Goal: Download file/media: Obtain a digital file from the website

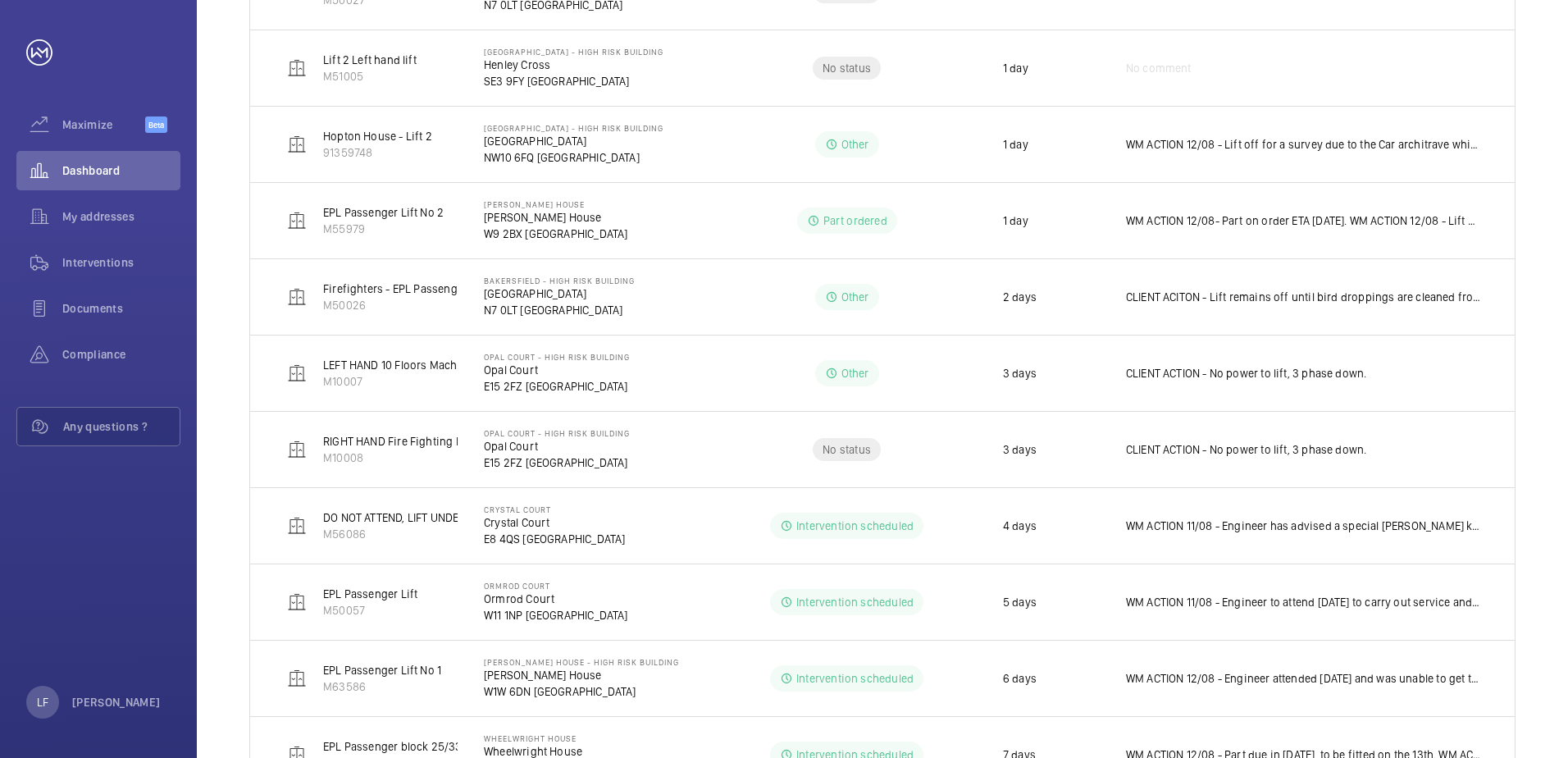
scroll to position [372, 0]
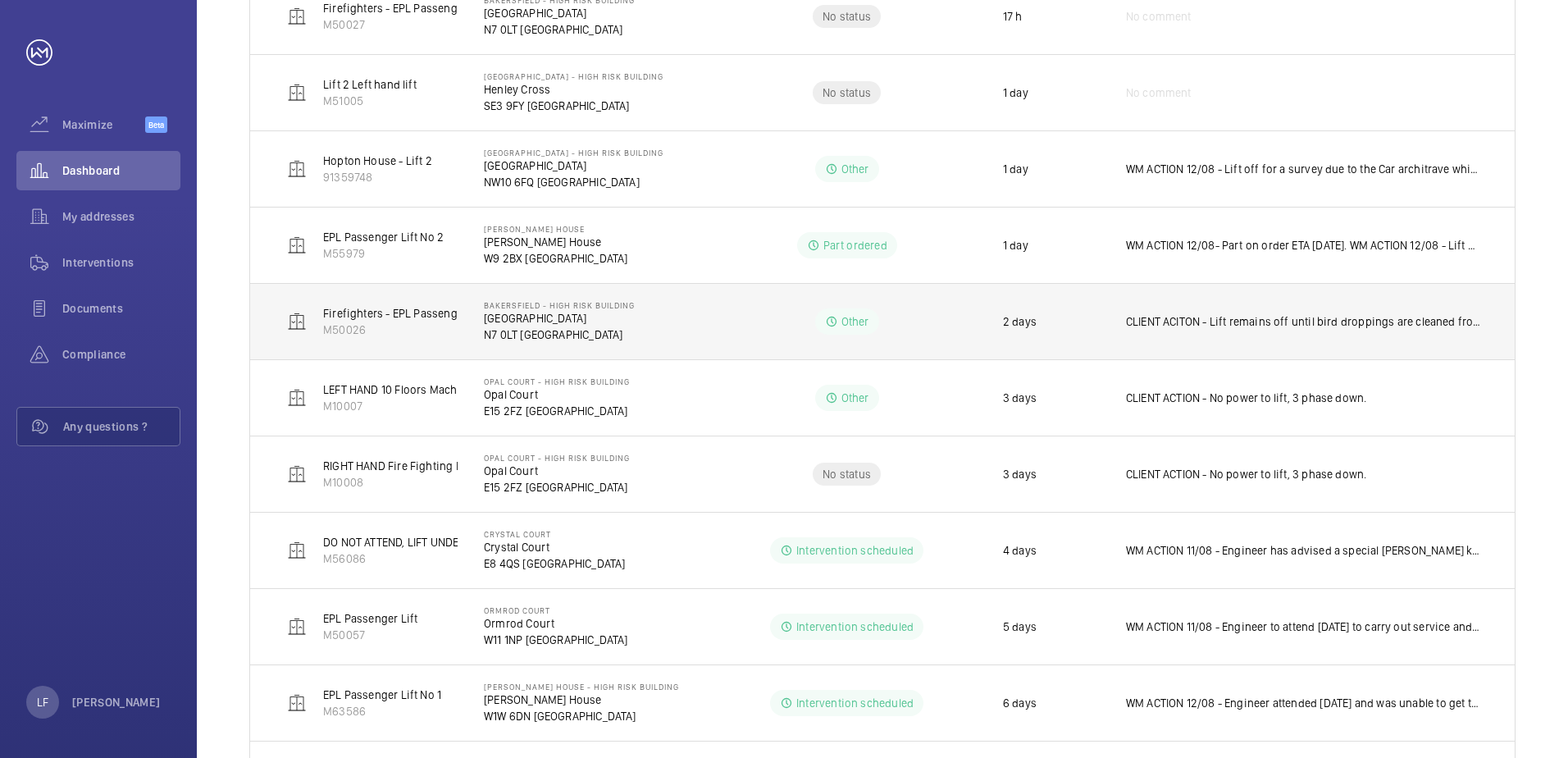
click at [501, 316] on p "[GEOGRAPHIC_DATA]" at bounding box center [559, 318] width 151 height 16
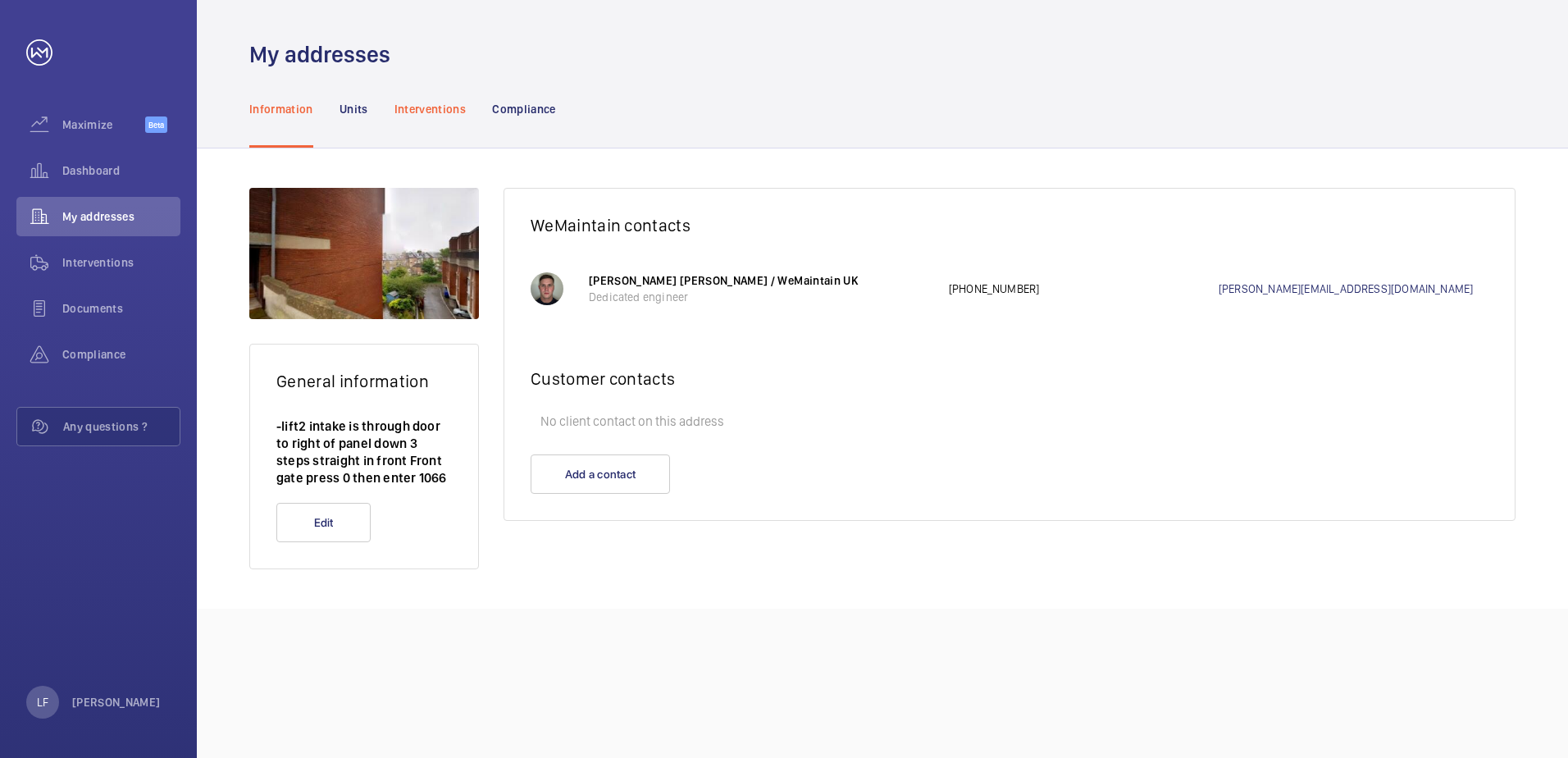
click at [424, 104] on p "Interventions" at bounding box center [431, 109] width 72 height 16
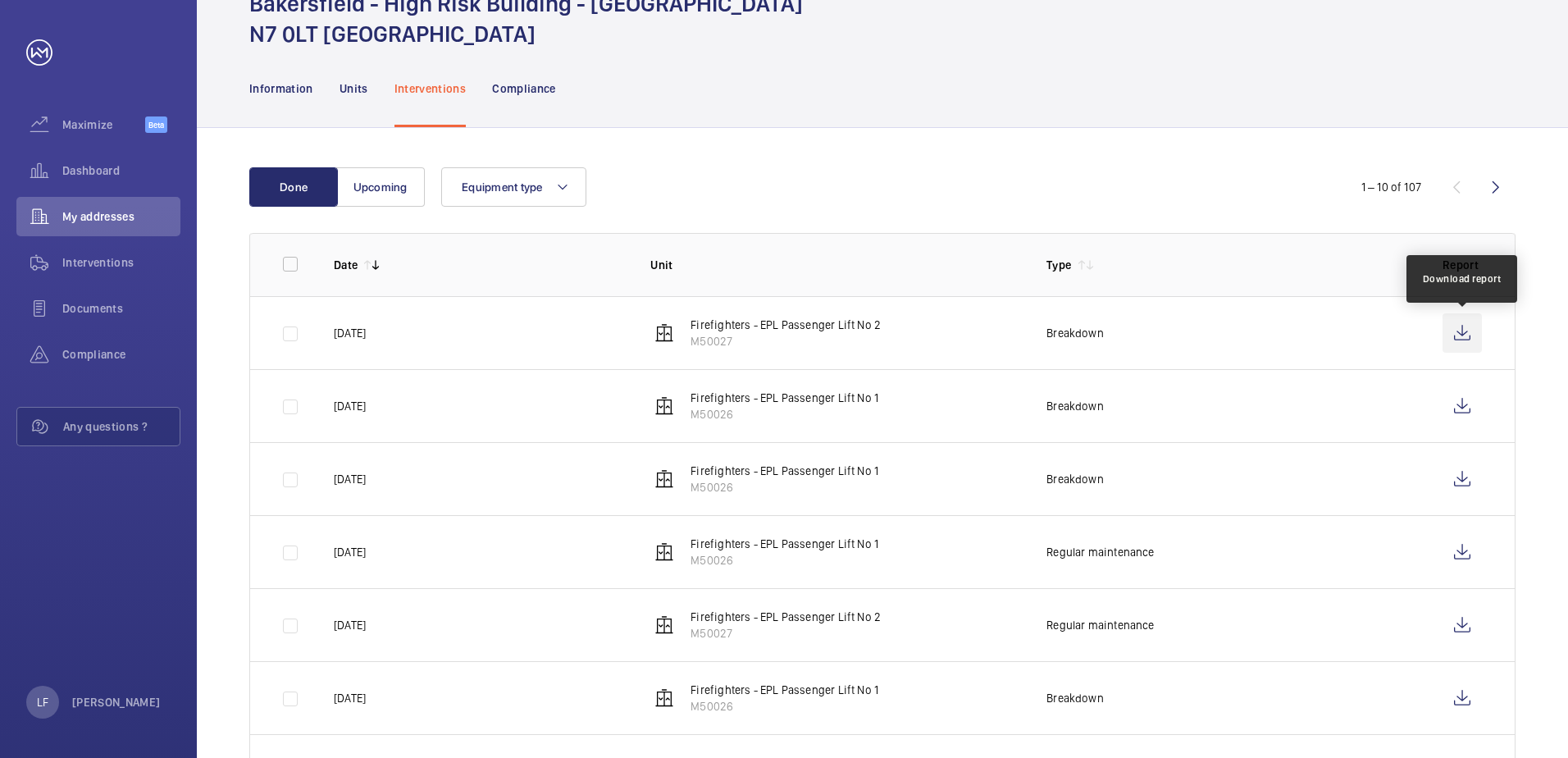
scroll to position [82, 0]
click at [1466, 346] on wm-front-icon-button at bounding box center [1462, 334] width 39 height 39
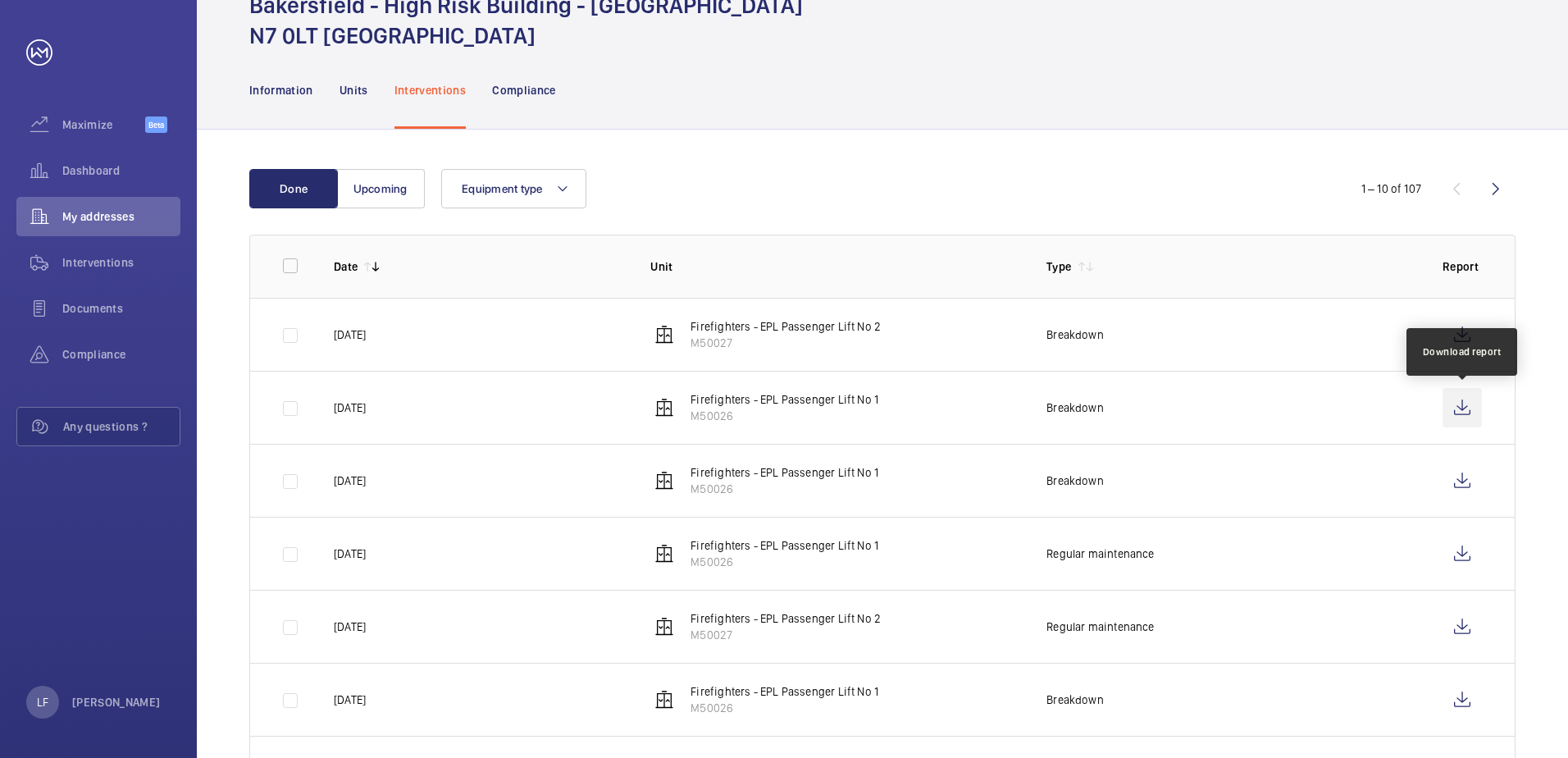
click at [1453, 411] on wm-front-icon-button at bounding box center [1462, 407] width 39 height 39
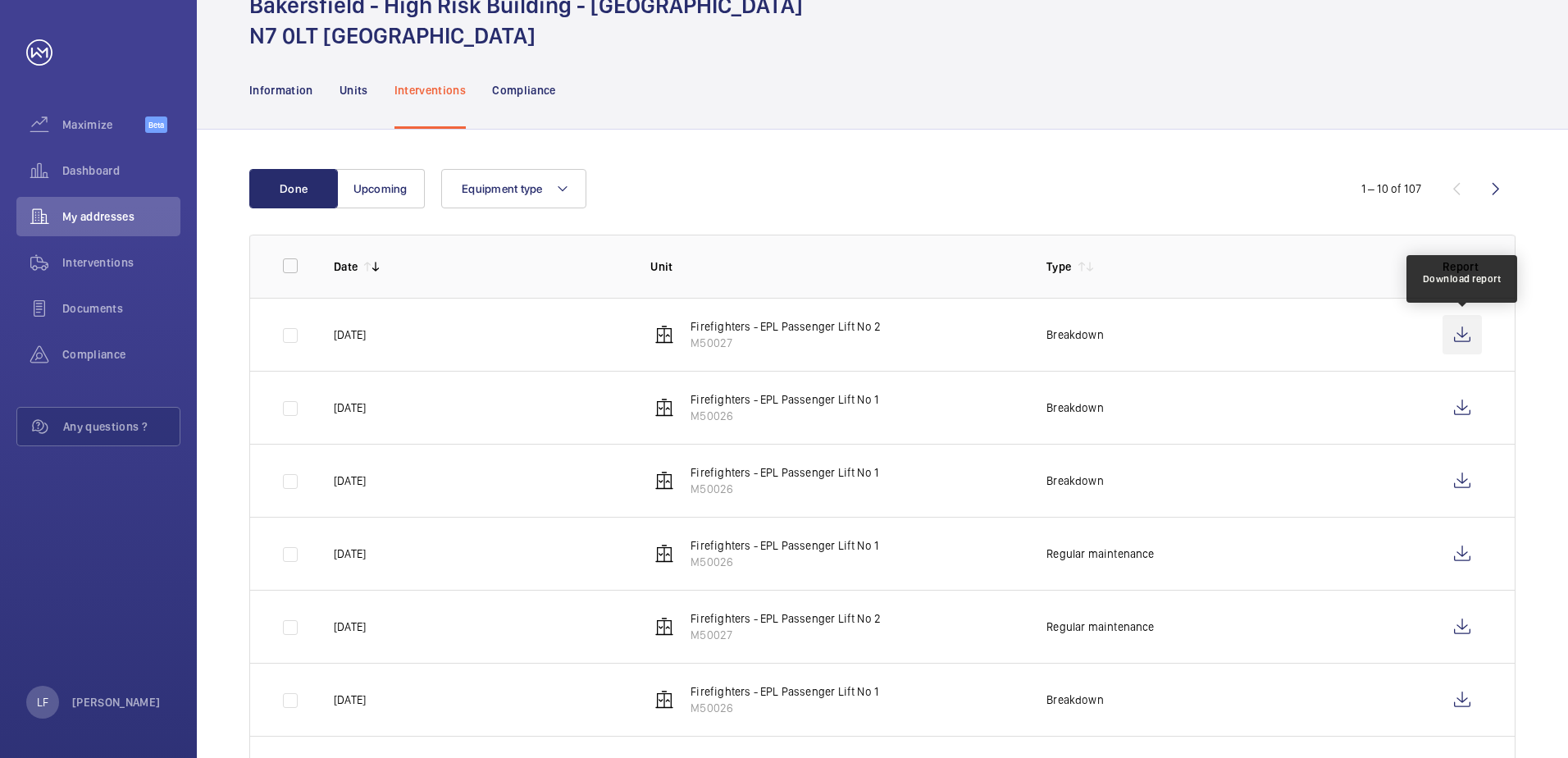
click at [1449, 337] on wm-front-icon-button at bounding box center [1462, 334] width 39 height 39
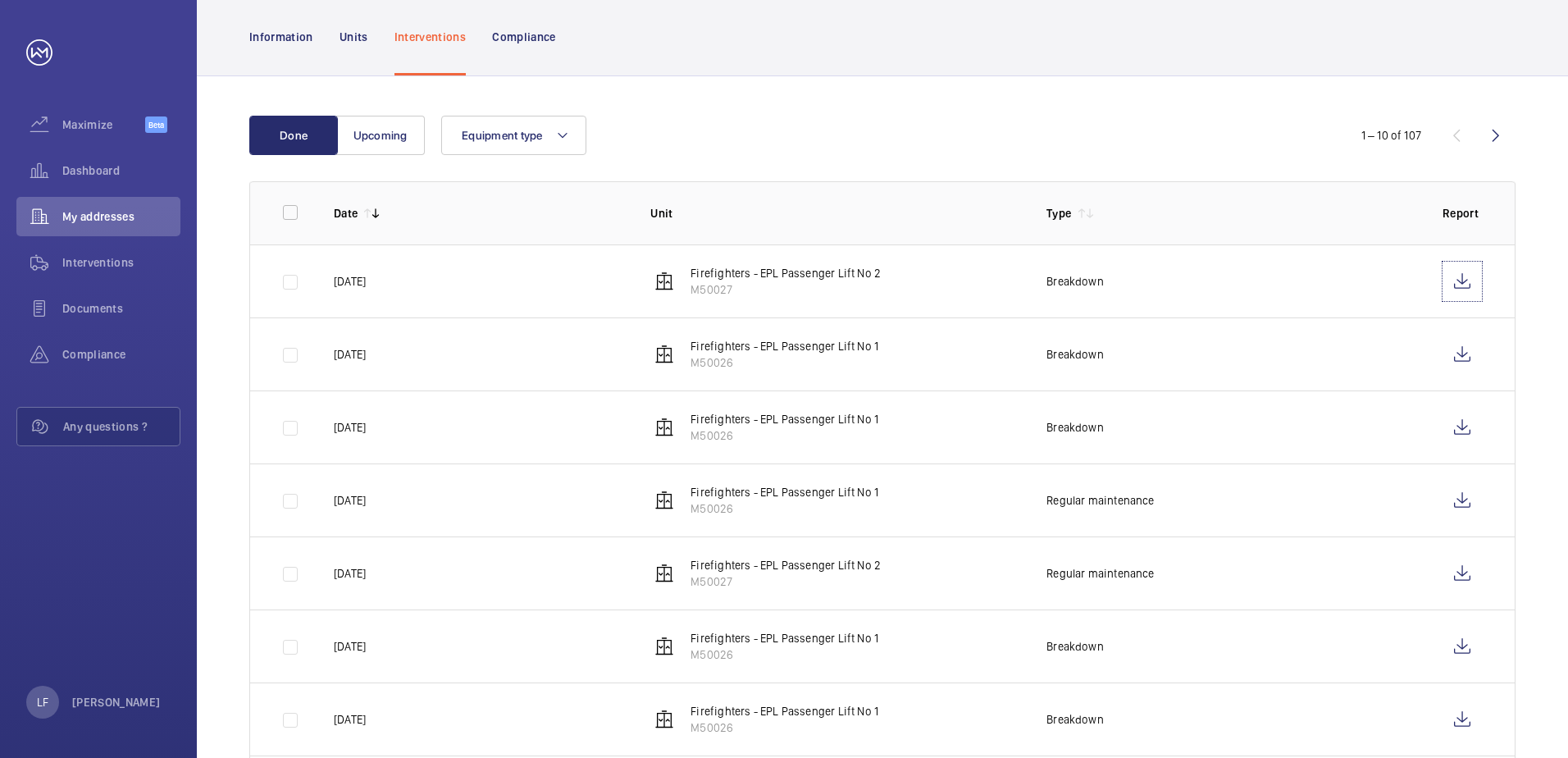
scroll to position [164, 0]
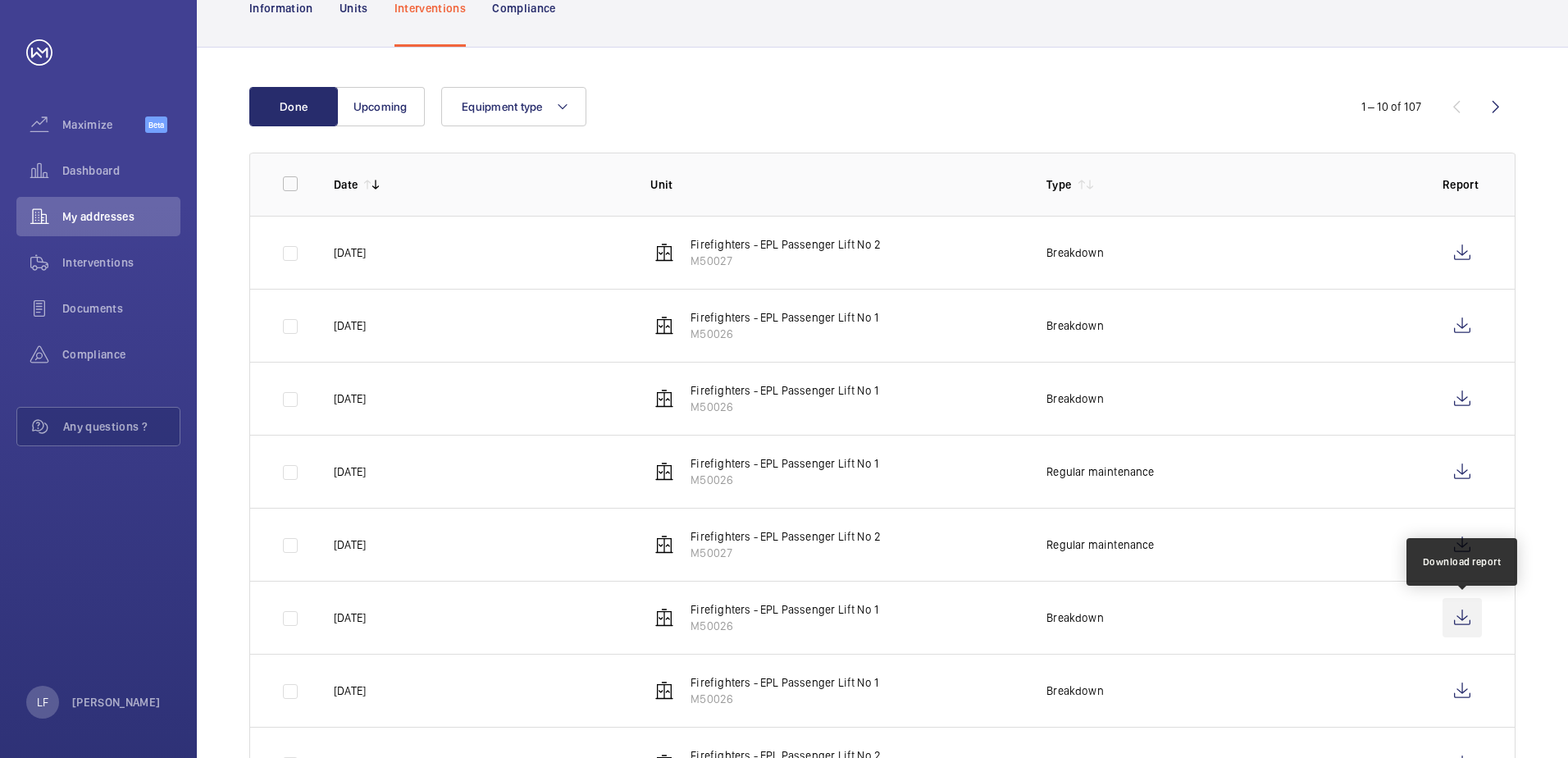
click at [1461, 628] on wm-front-icon-button at bounding box center [1462, 617] width 39 height 39
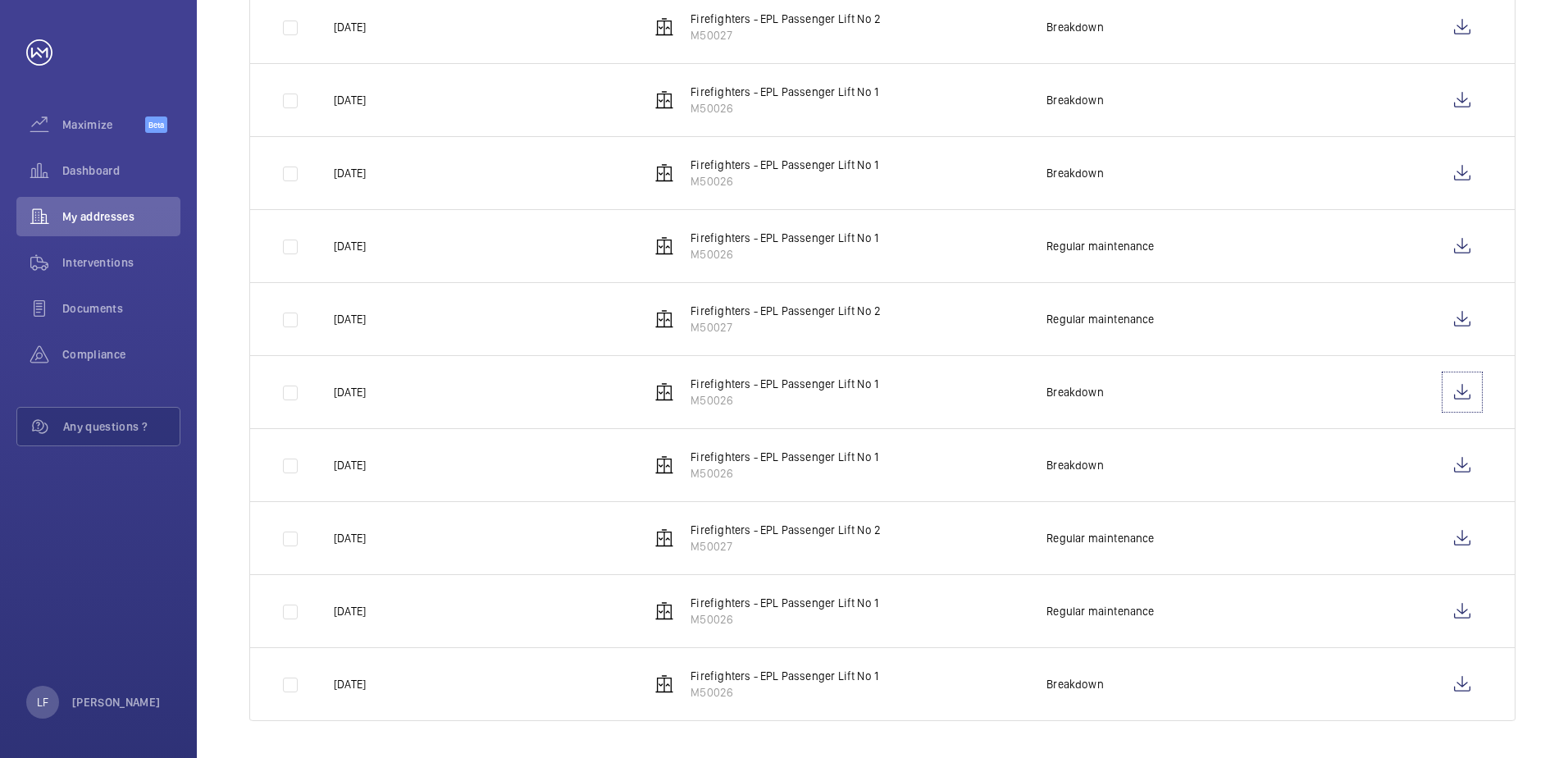
scroll to position [392, 0]
click at [1443, 468] on wm-front-icon-button at bounding box center [1462, 462] width 39 height 39
click at [1466, 544] on wm-front-icon-button at bounding box center [1462, 535] width 39 height 39
click at [1451, 612] on wm-front-icon-button at bounding box center [1462, 608] width 39 height 39
click at [1475, 681] on wm-front-icon-button at bounding box center [1462, 681] width 39 height 39
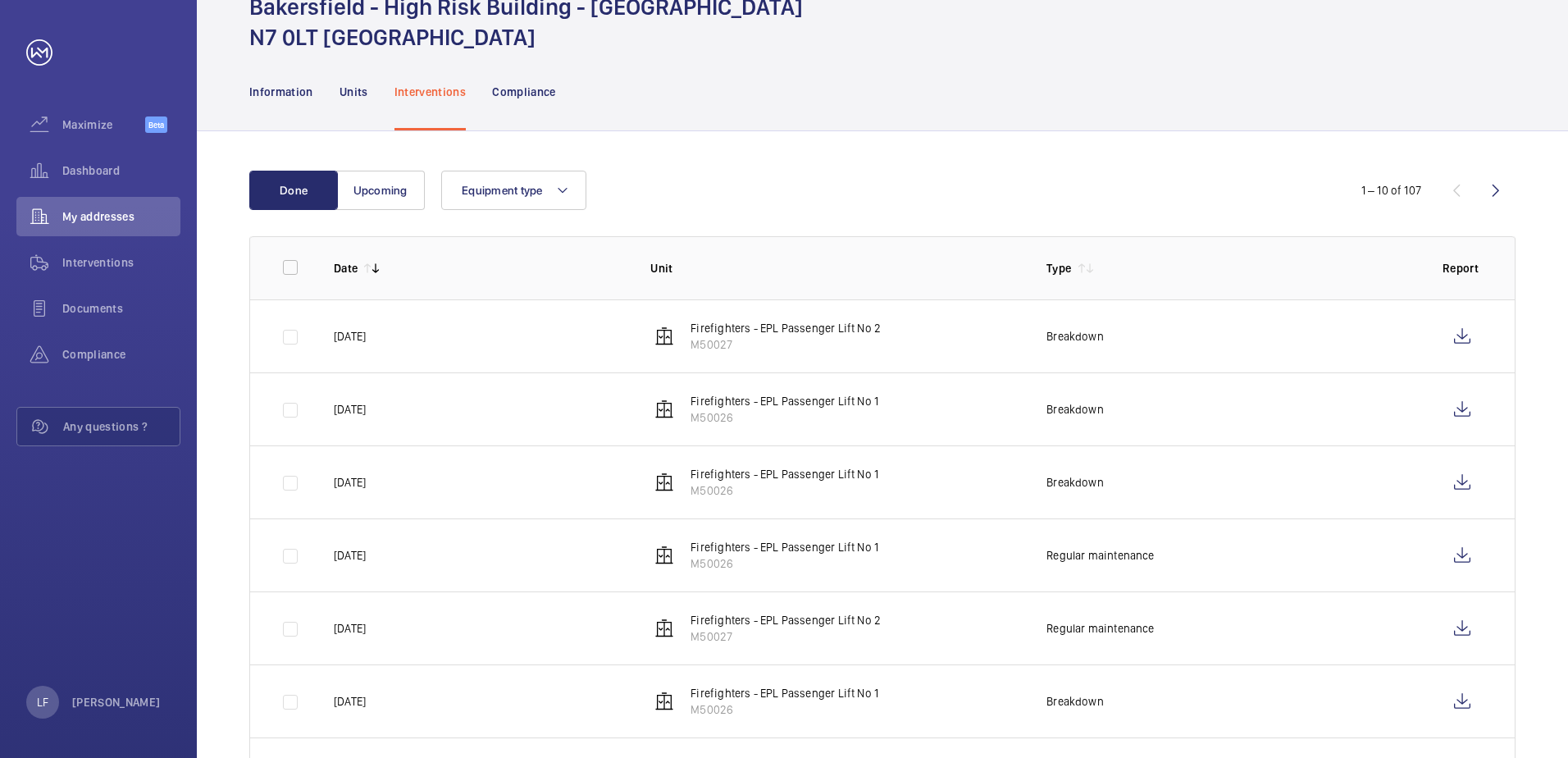
scroll to position [64, 0]
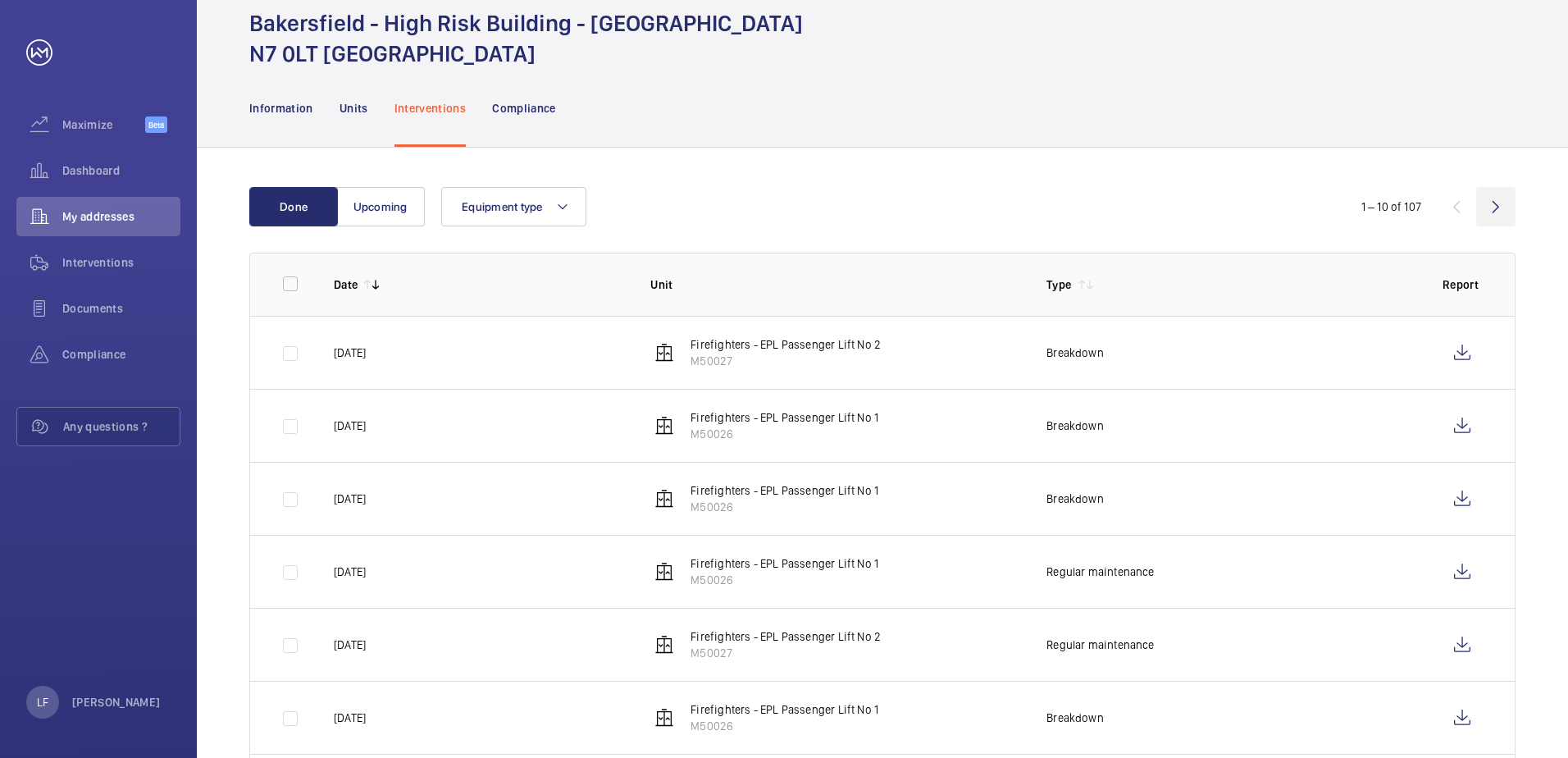
click at [1489, 210] on wm-front-icon-button at bounding box center [1495, 206] width 39 height 39
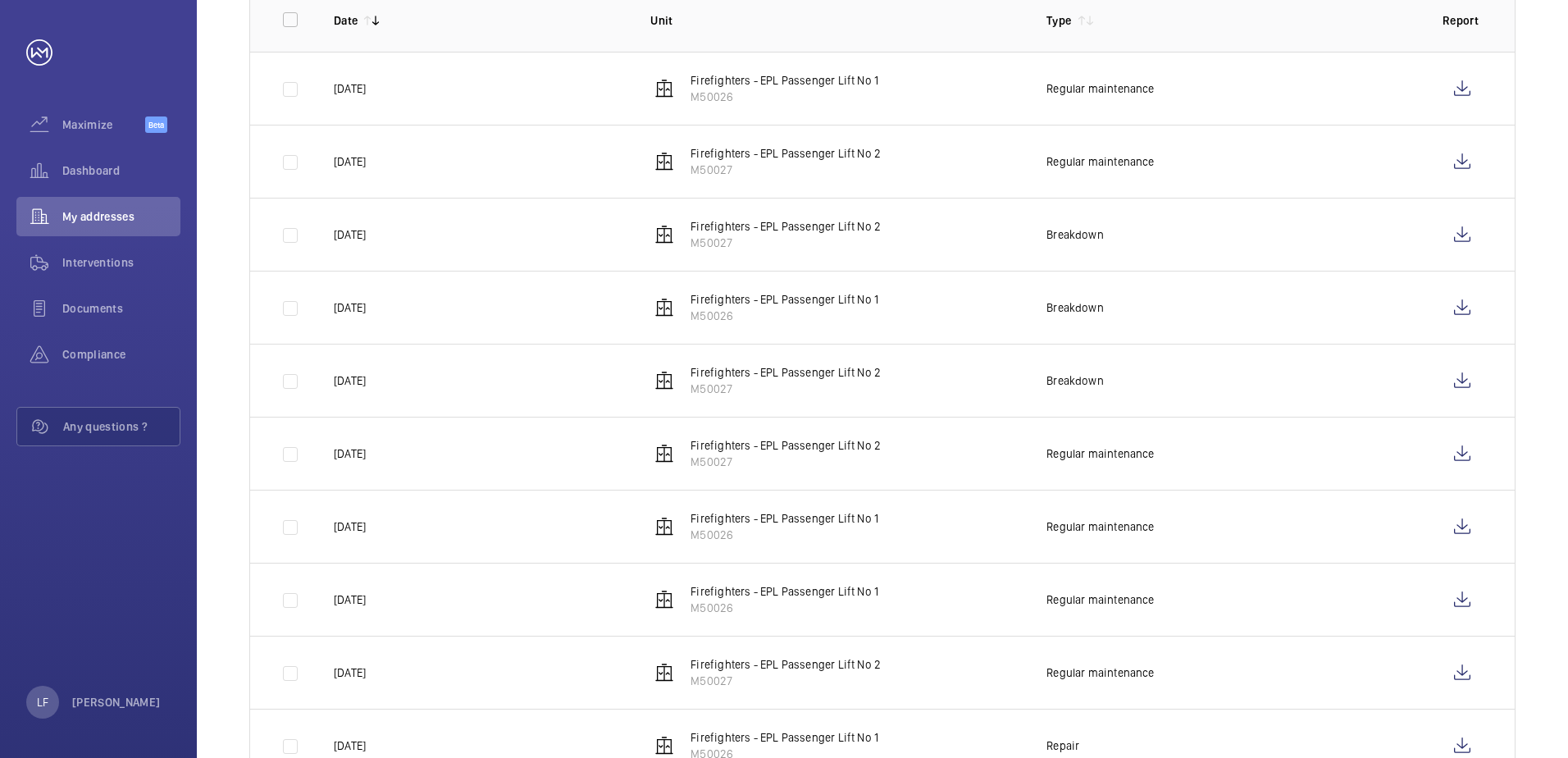
scroll to position [392, 0]
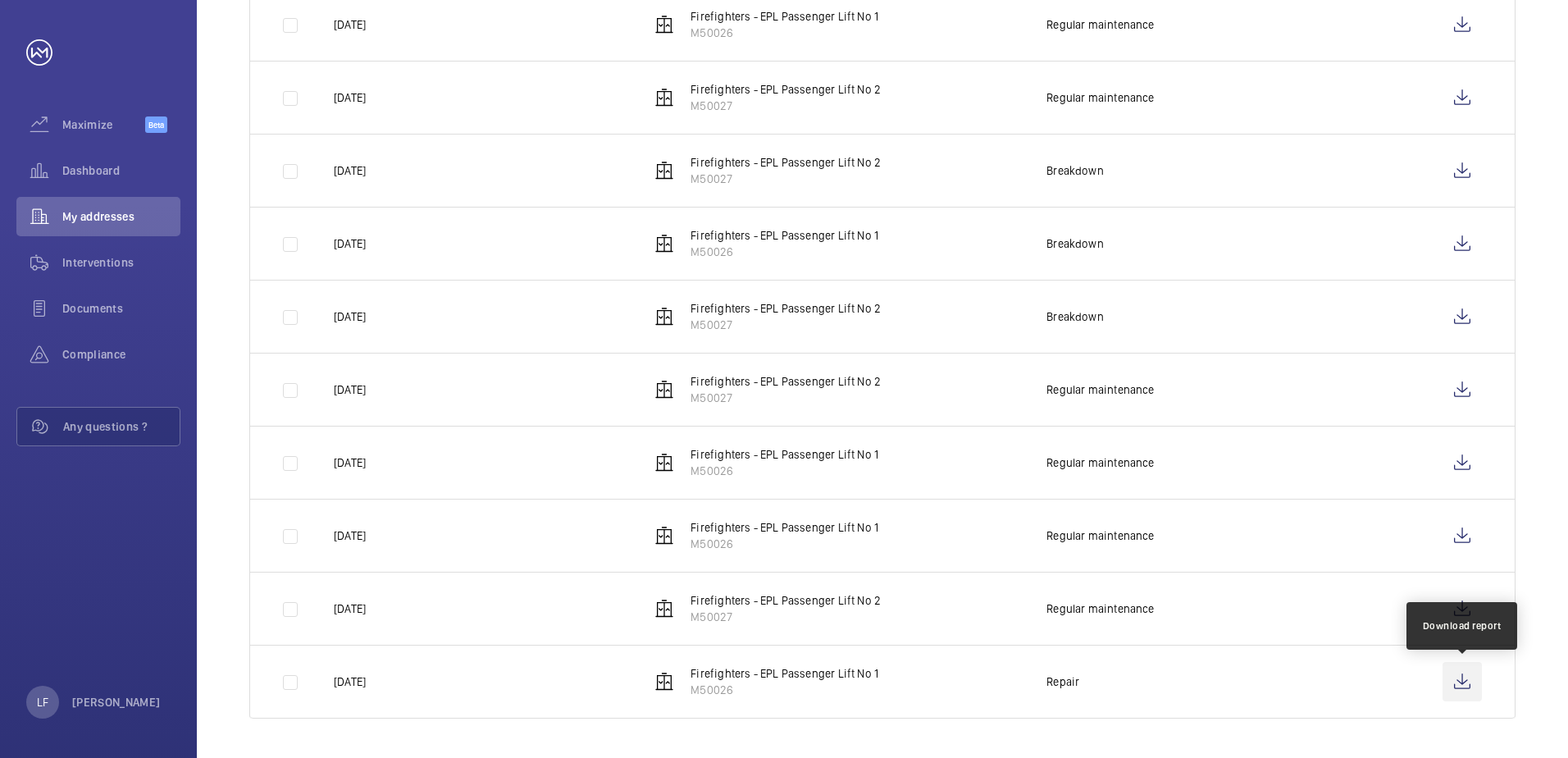
click at [1464, 685] on wm-front-icon-button at bounding box center [1462, 681] width 39 height 39
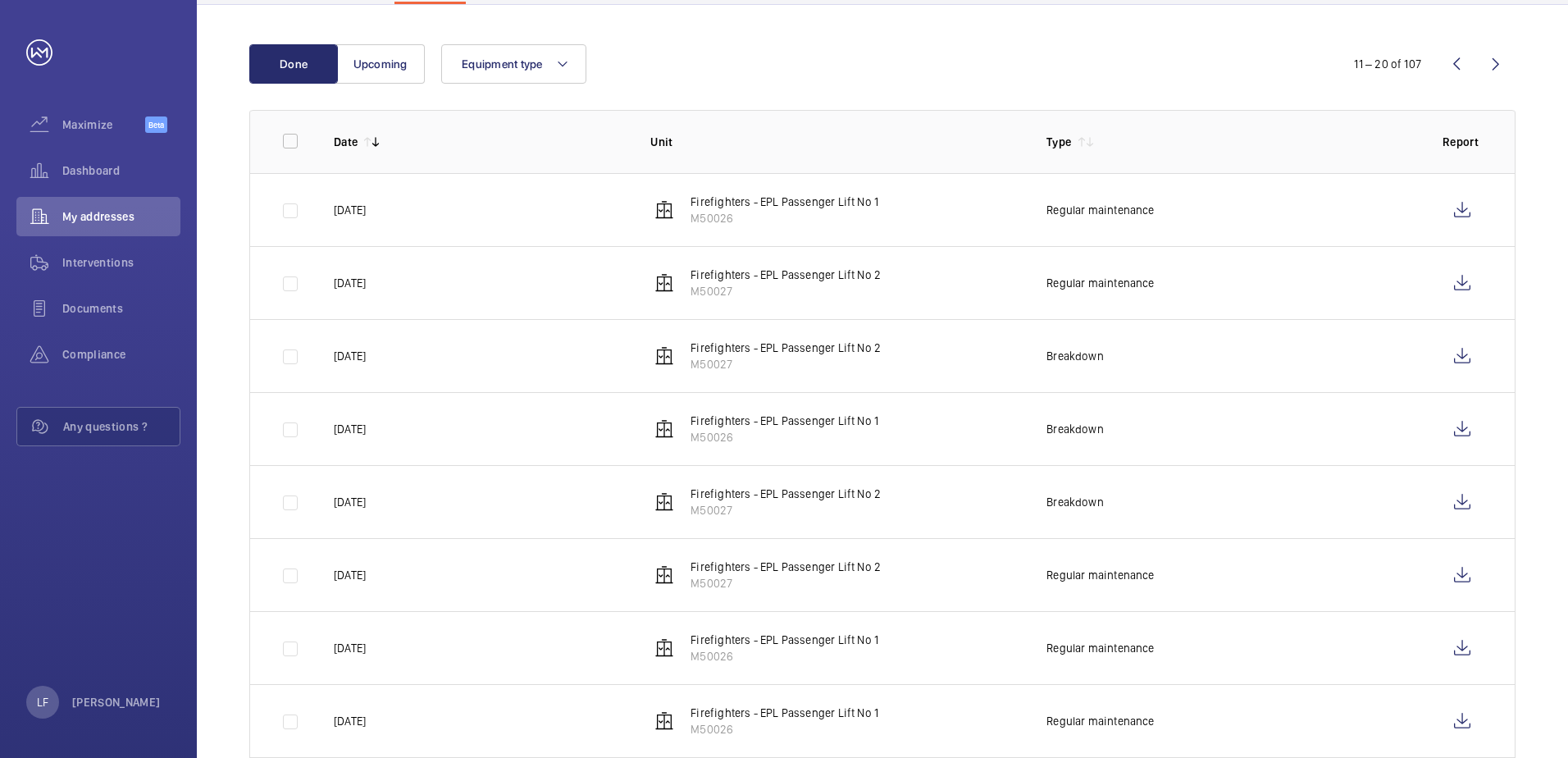
scroll to position [146, 0]
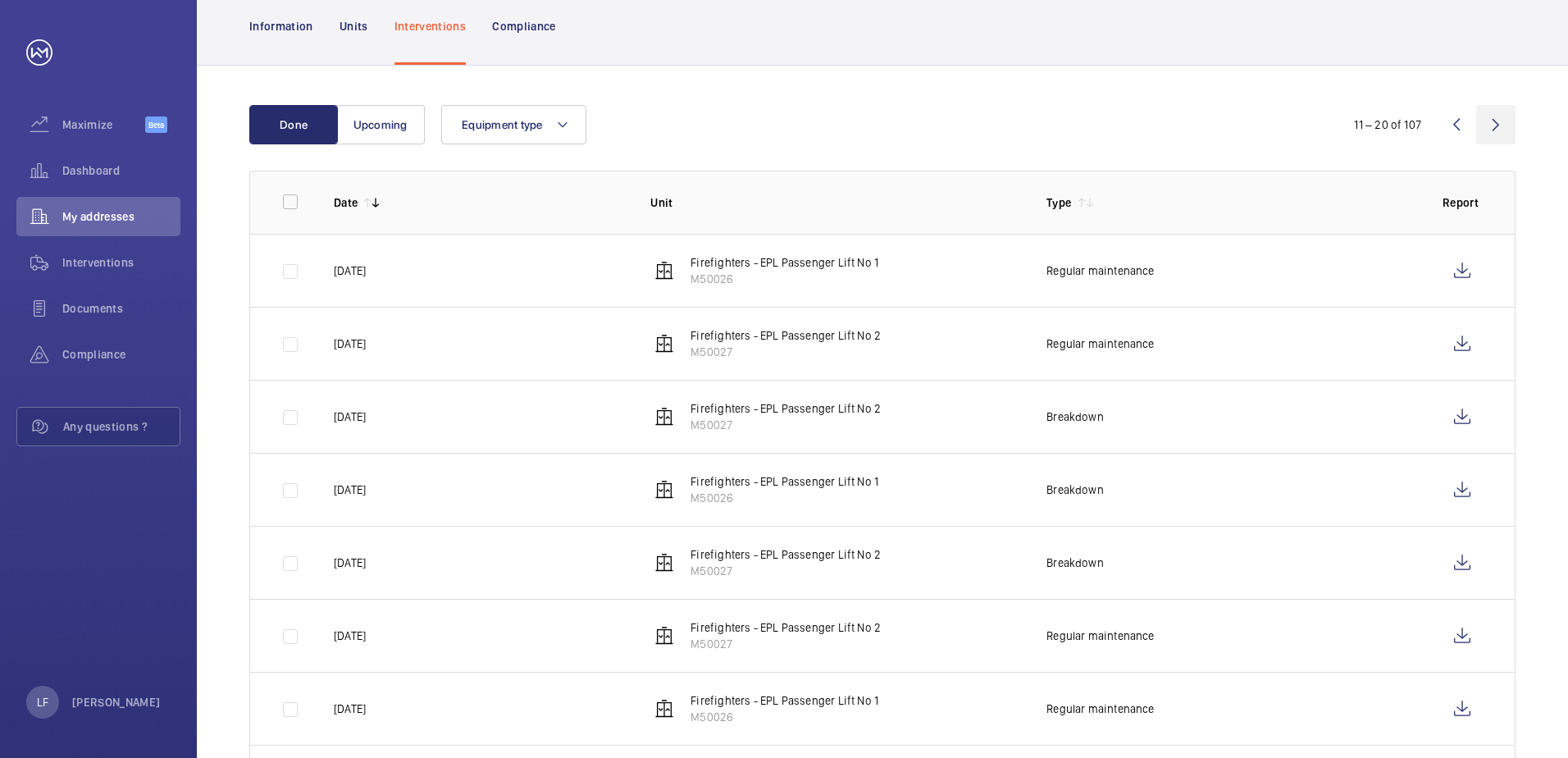
click at [1487, 121] on wm-front-icon-button at bounding box center [1495, 124] width 39 height 39
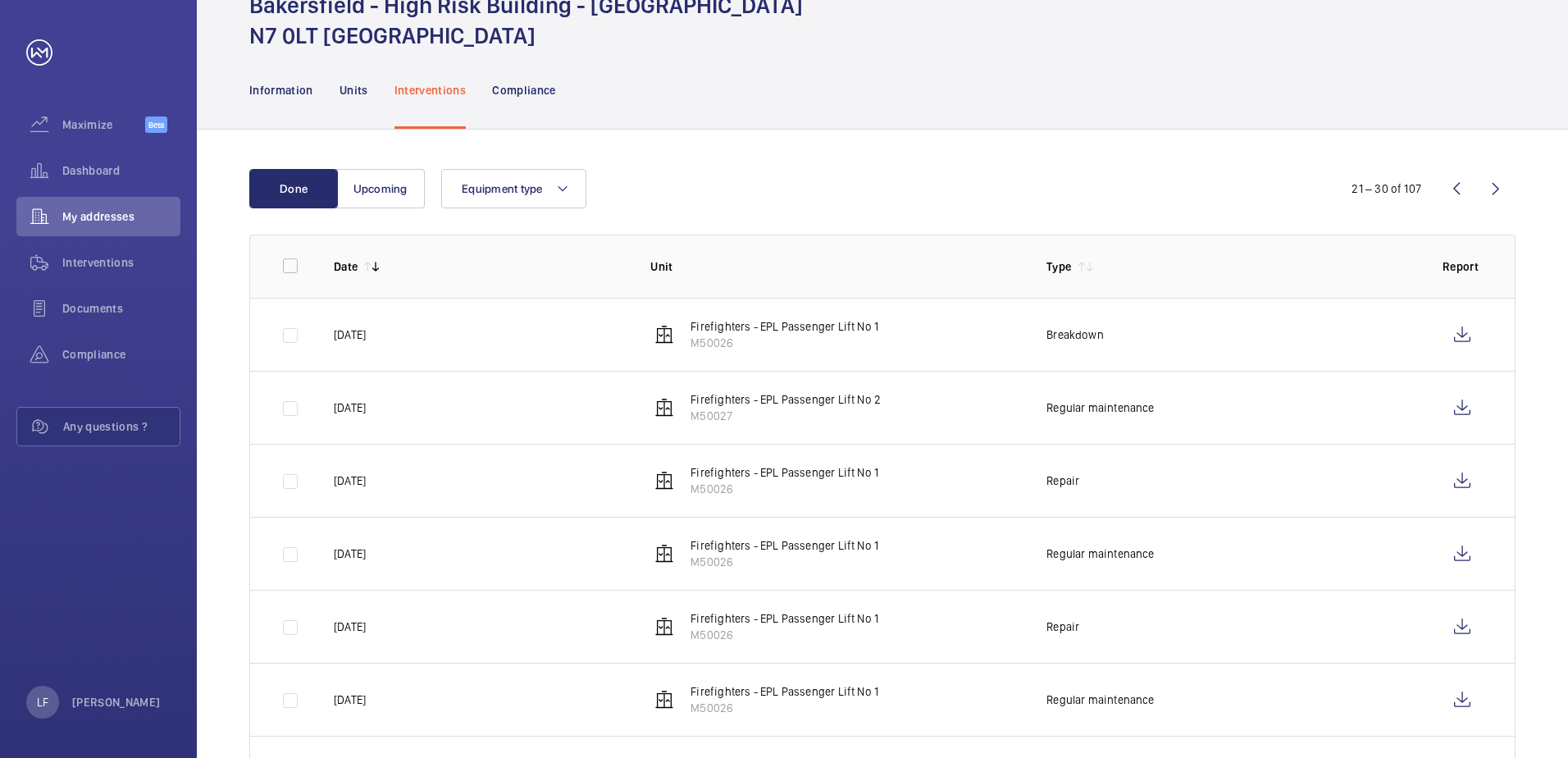
scroll to position [164, 0]
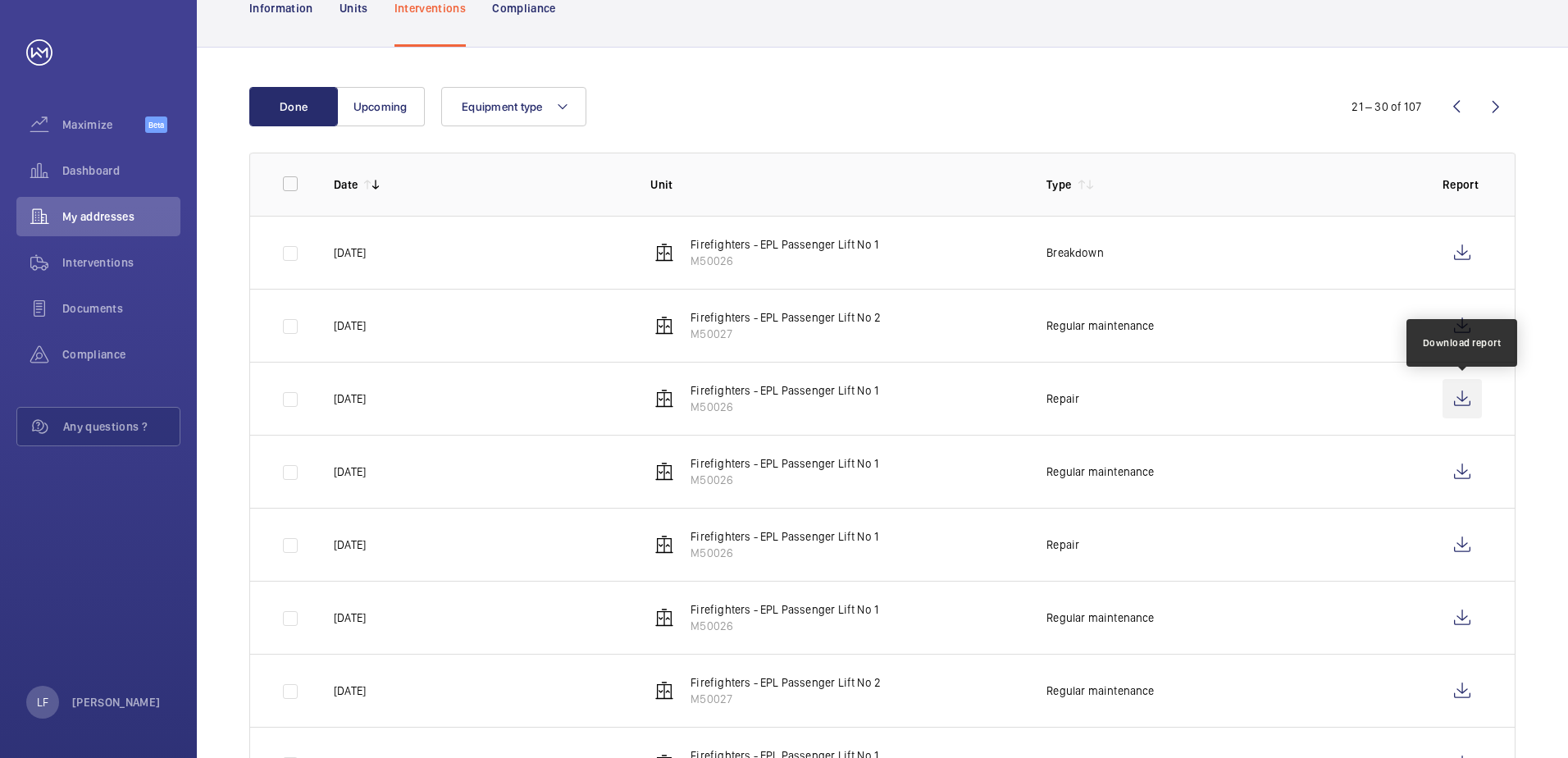
click at [1462, 392] on wm-front-icon-button at bounding box center [1462, 398] width 39 height 39
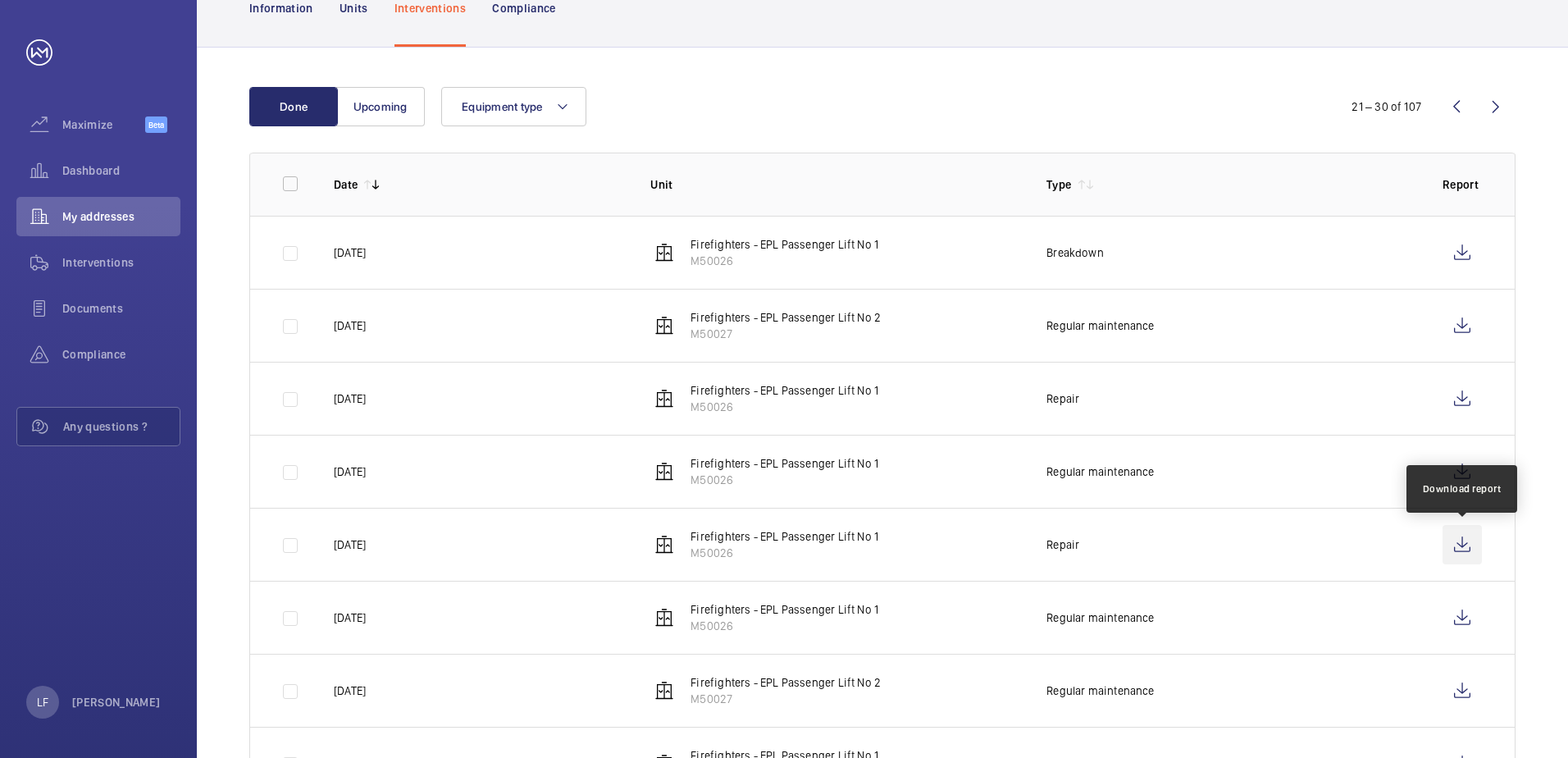
click at [1450, 542] on wm-front-icon-button at bounding box center [1462, 544] width 39 height 39
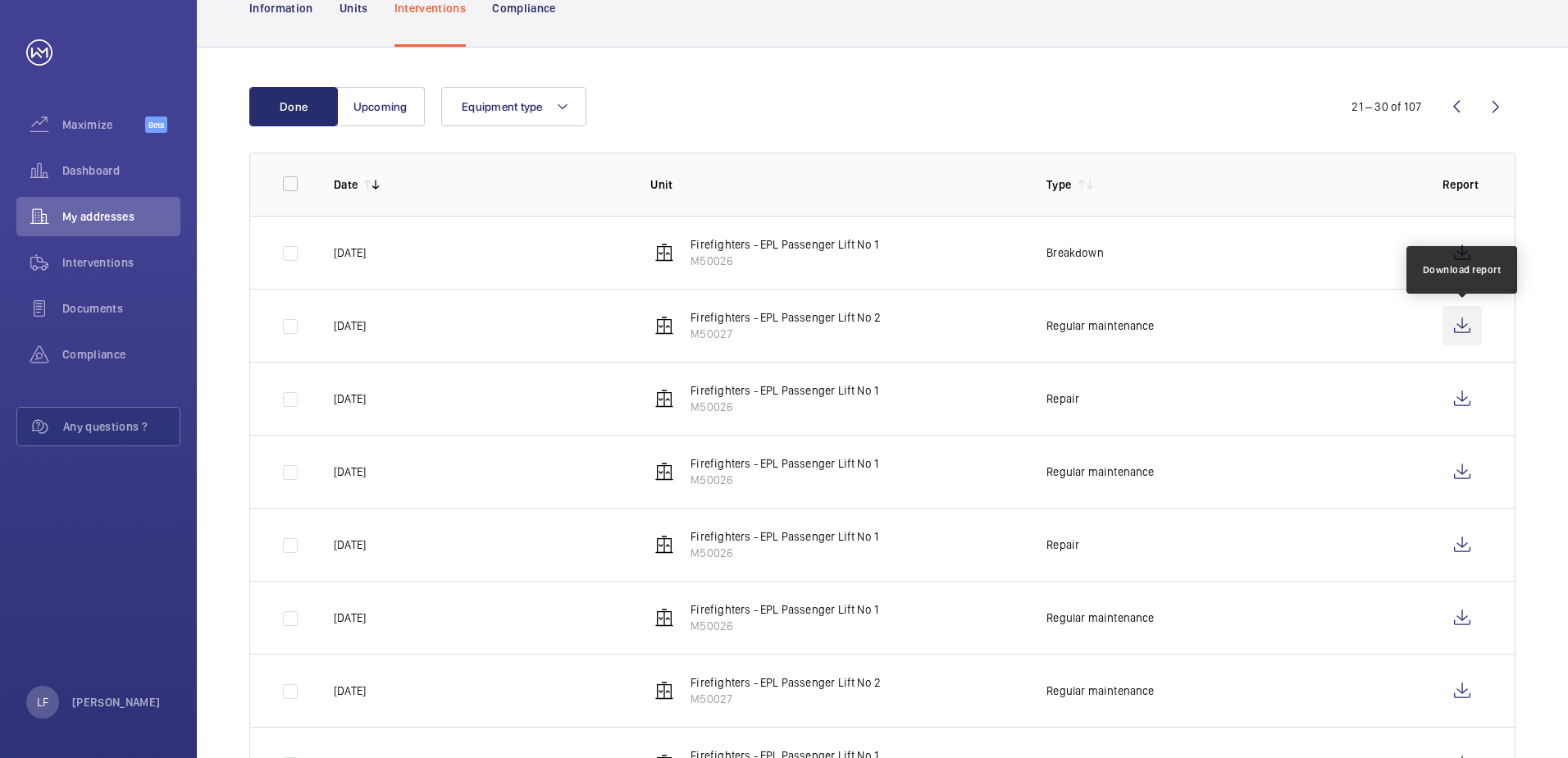
click at [1476, 332] on wm-front-icon-button at bounding box center [1462, 325] width 39 height 39
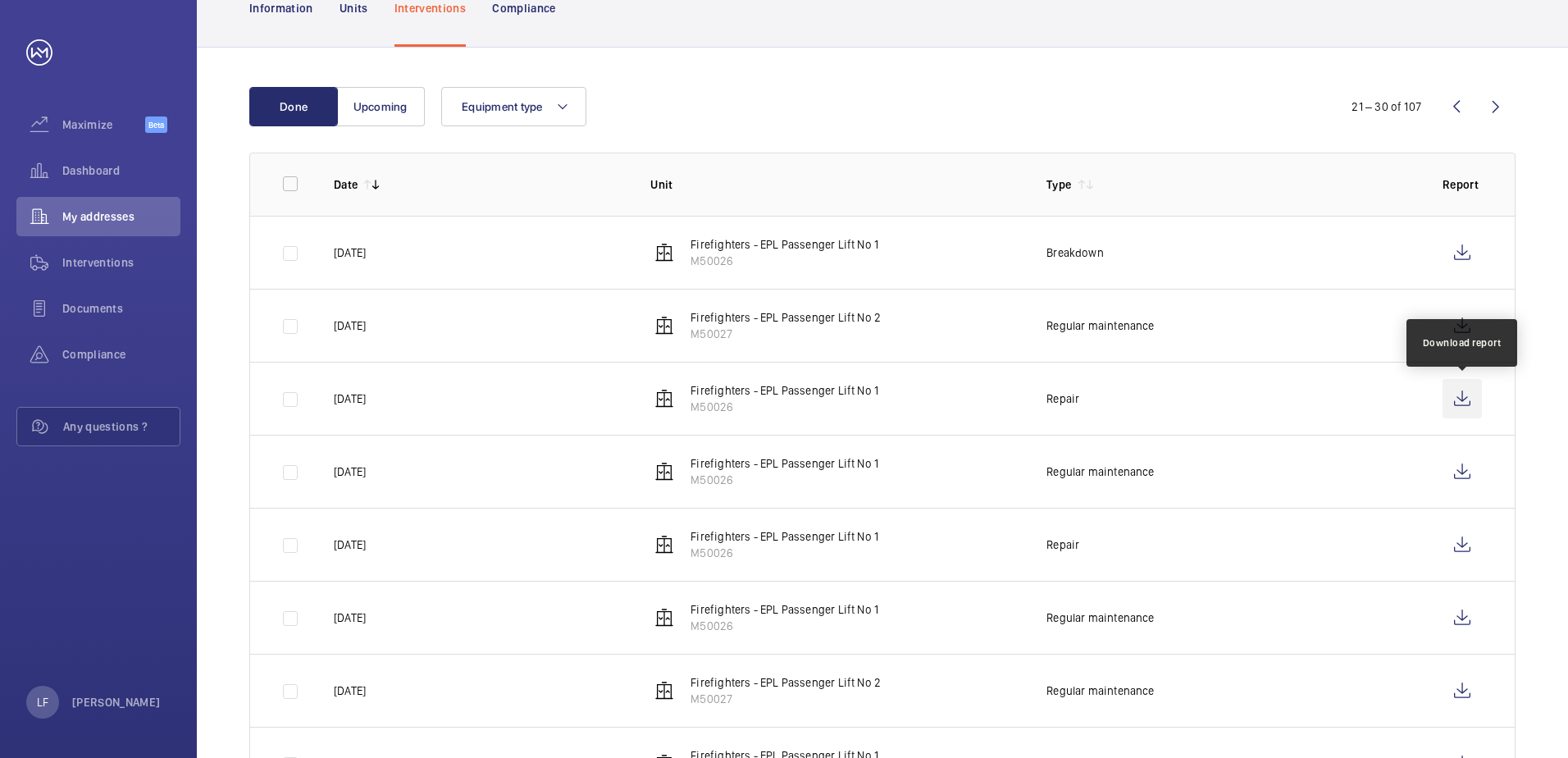
click at [1456, 402] on wm-front-icon-button at bounding box center [1462, 398] width 39 height 39
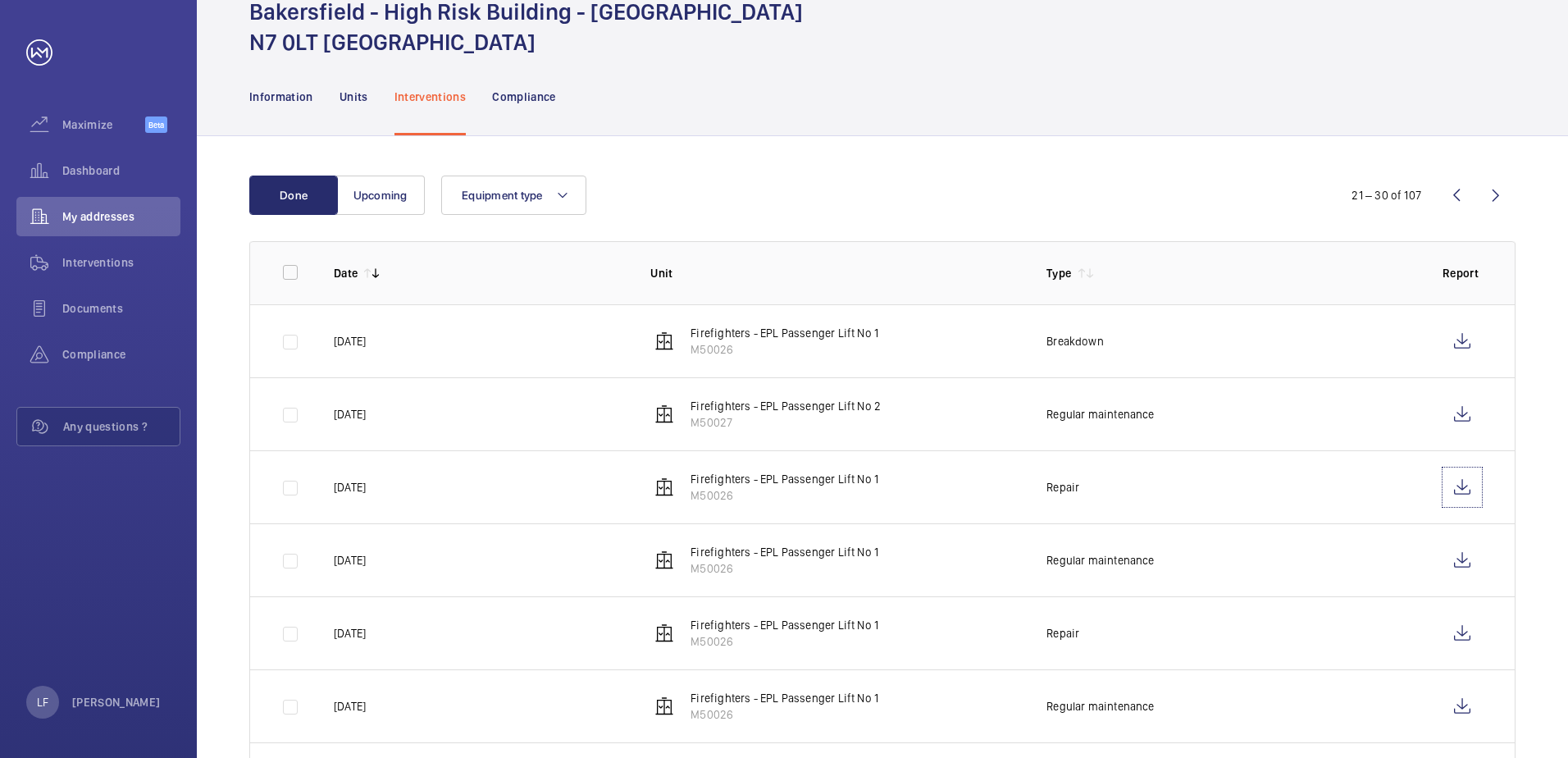
scroll to position [0, 0]
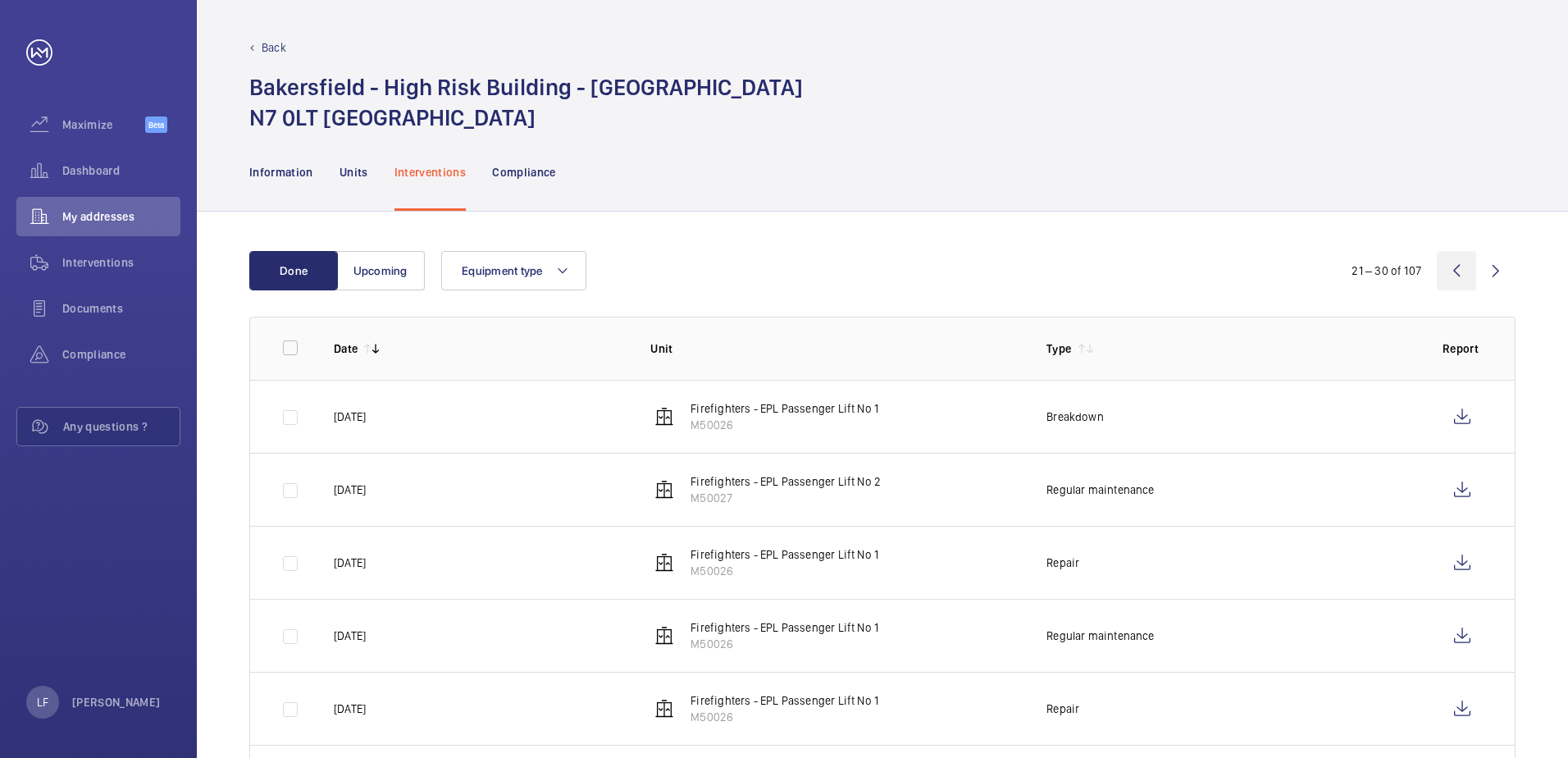
click at [1449, 273] on wm-front-icon-button at bounding box center [1456, 270] width 39 height 39
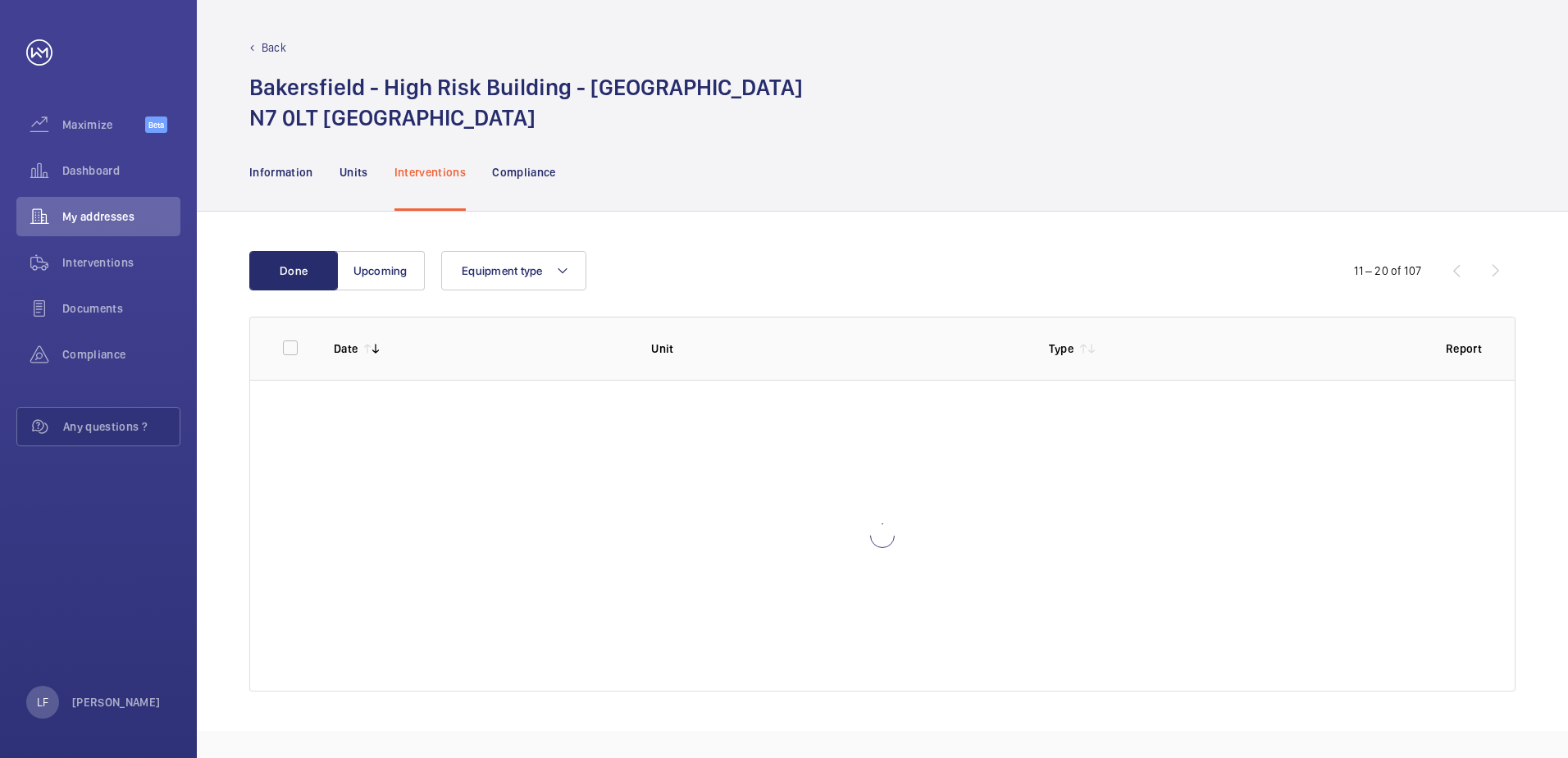
click at [1449, 273] on div "11 – 20 of 107" at bounding box center [1417, 271] width 197 height 20
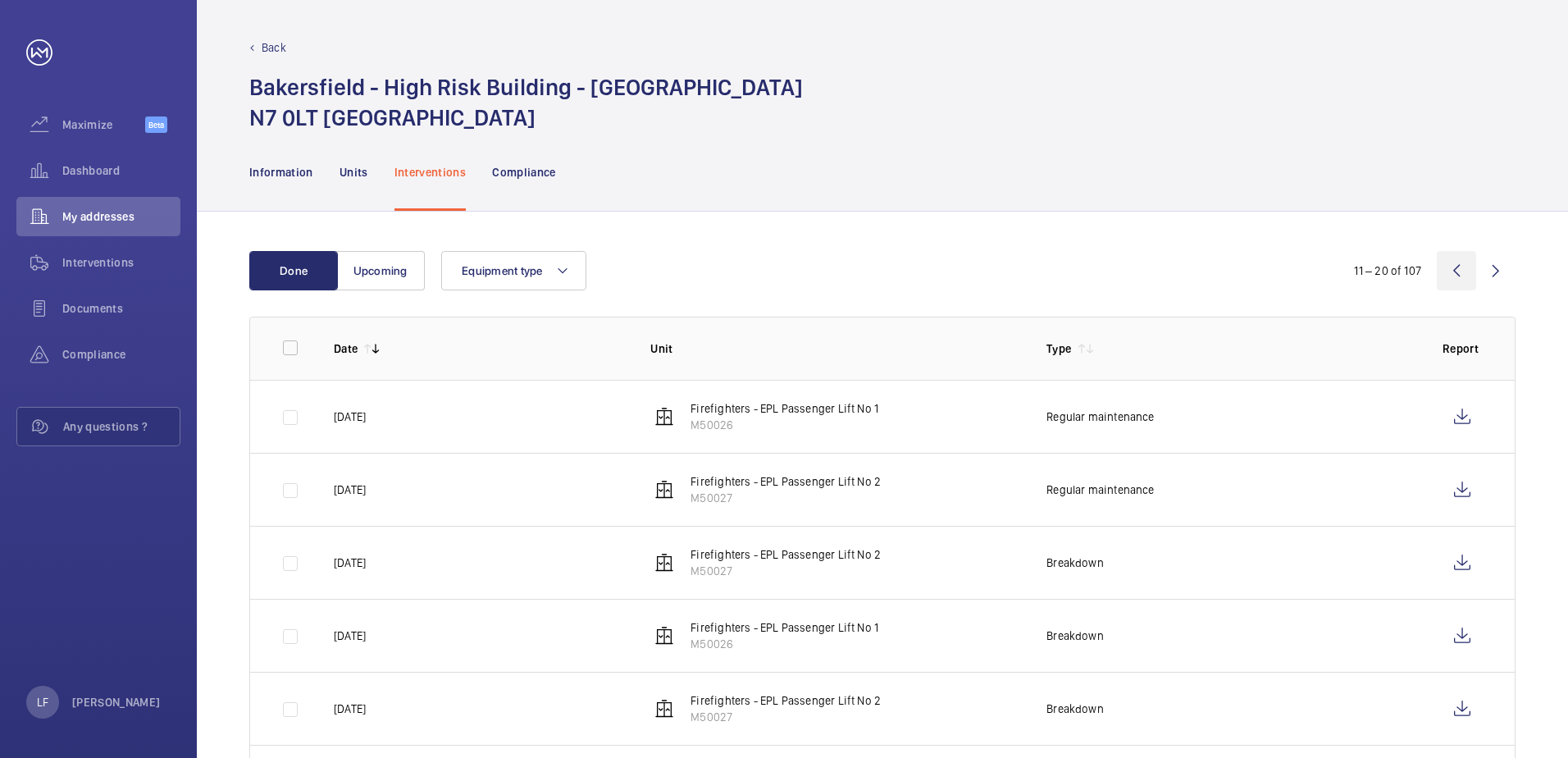
click at [1459, 277] on wm-front-icon-button at bounding box center [1456, 270] width 39 height 39
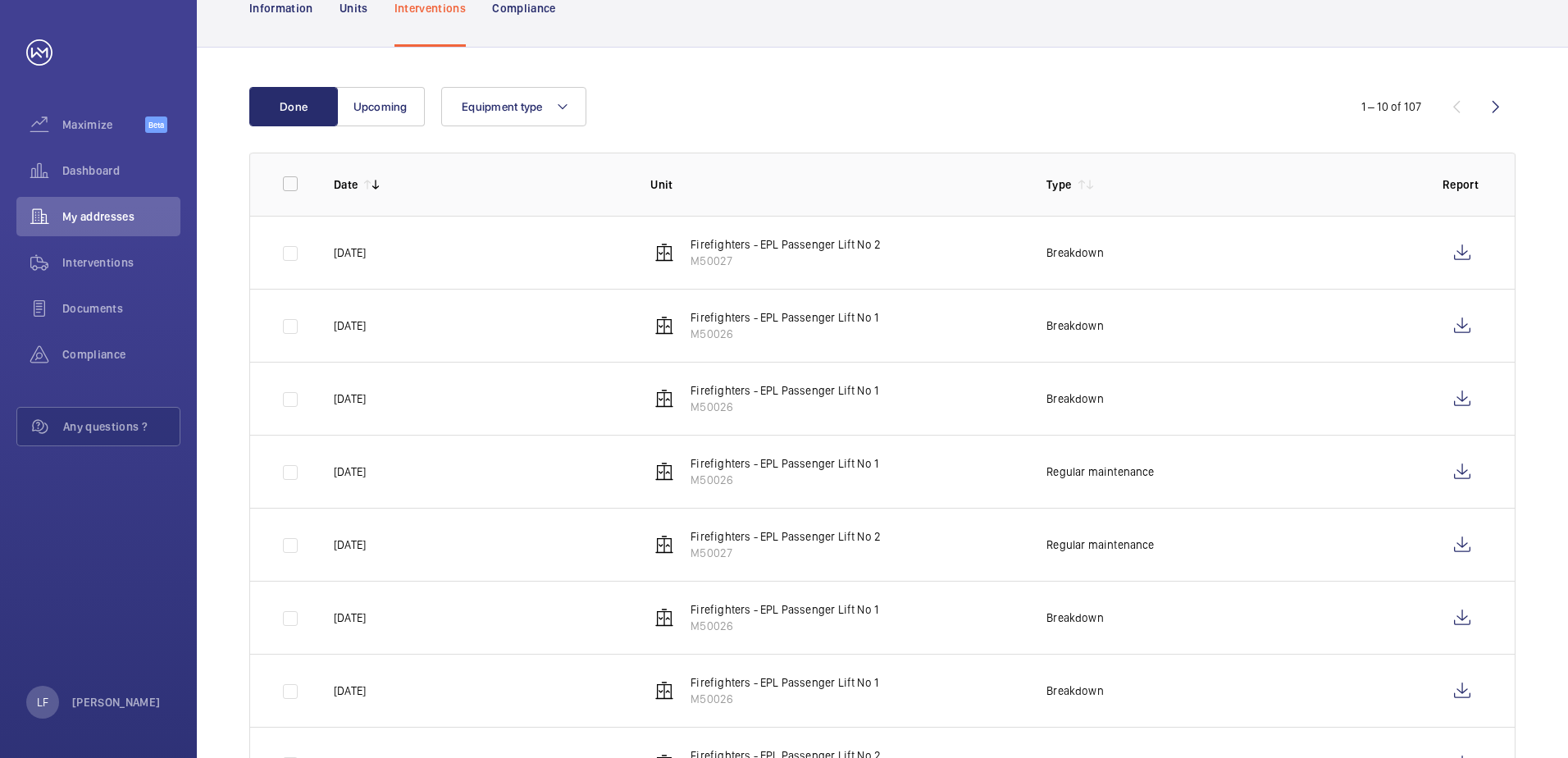
scroll to position [246, 0]
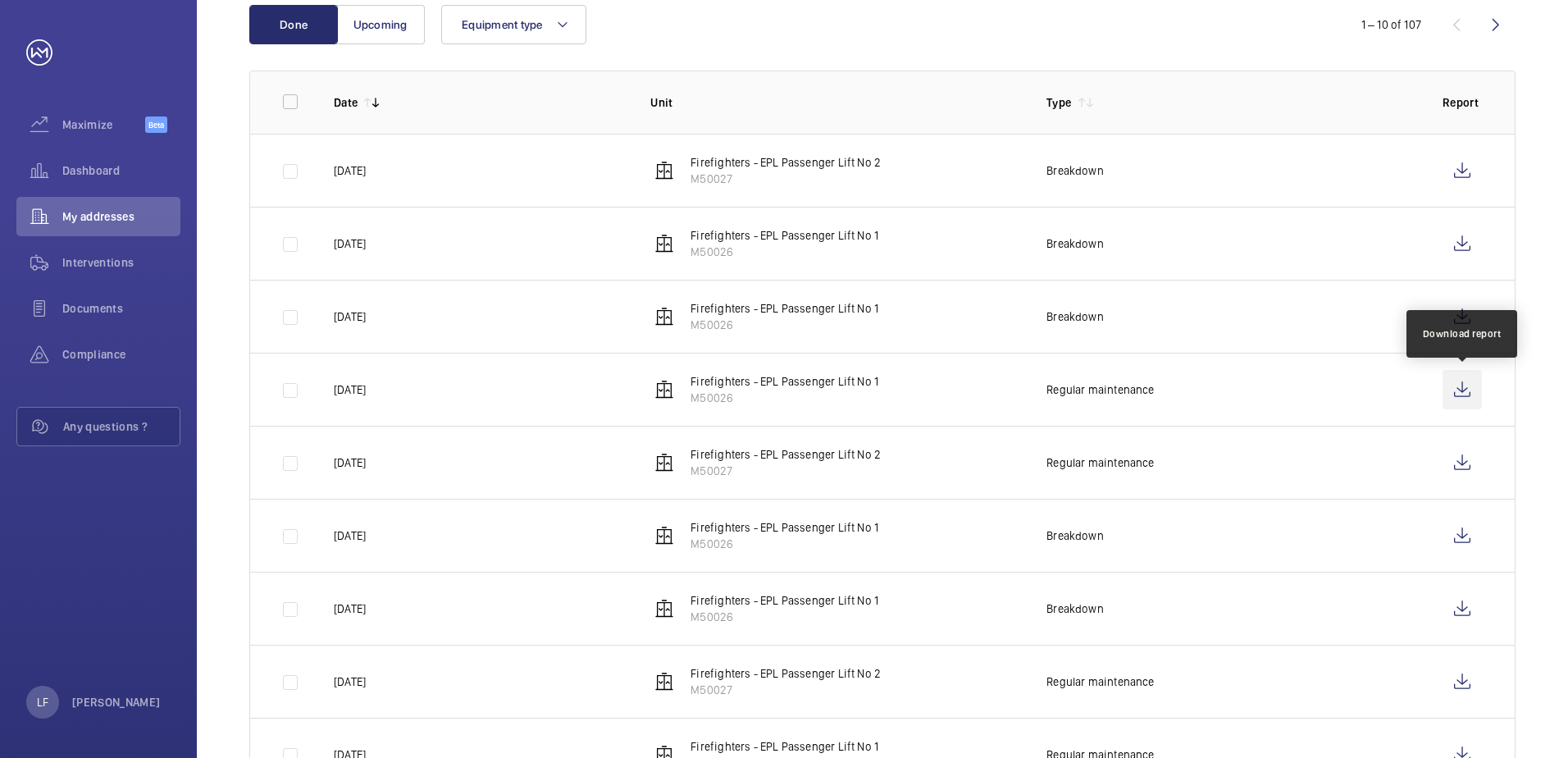
click at [1445, 396] on wm-front-icon-button at bounding box center [1462, 389] width 39 height 39
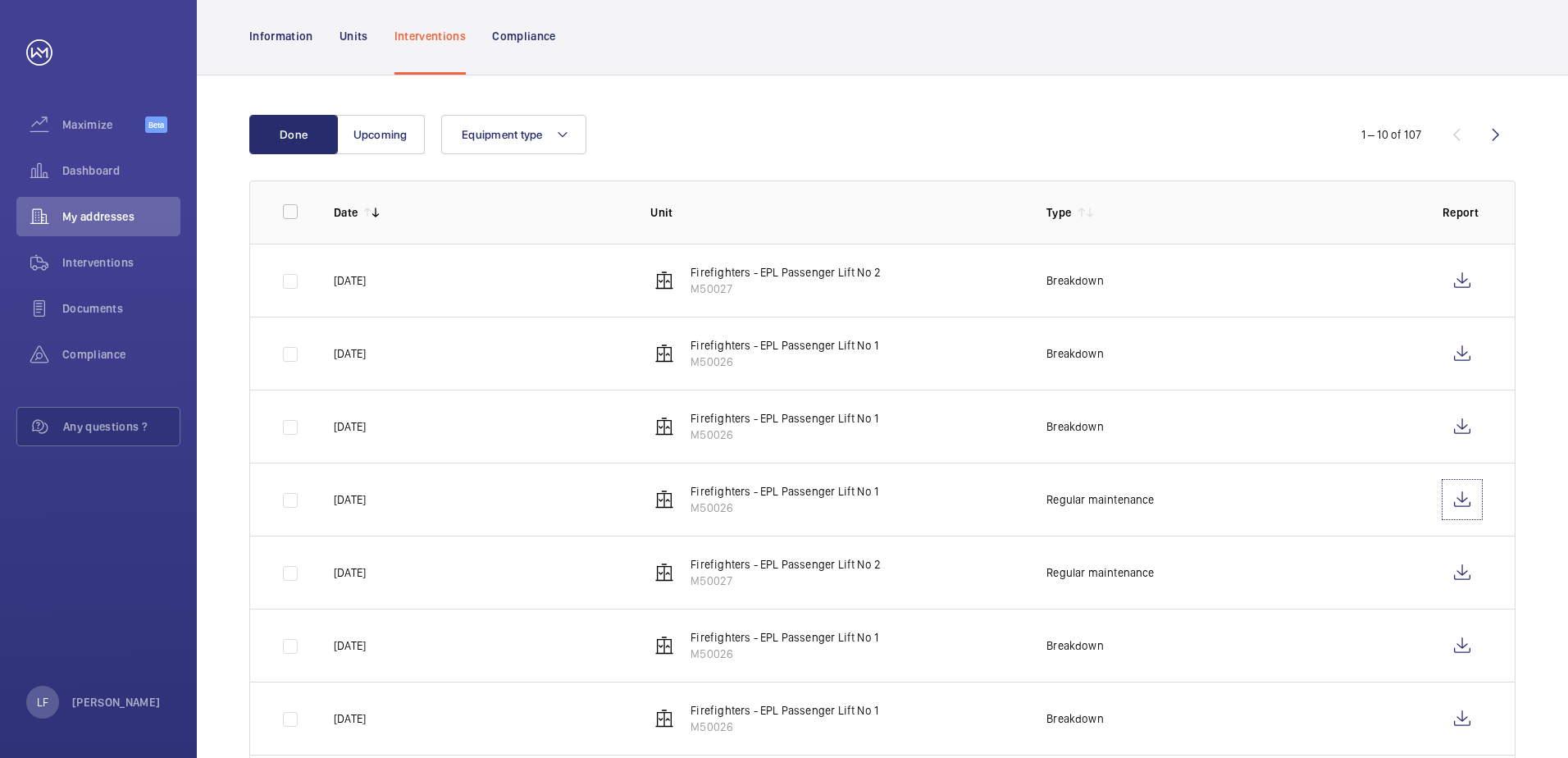
scroll to position [164, 0]
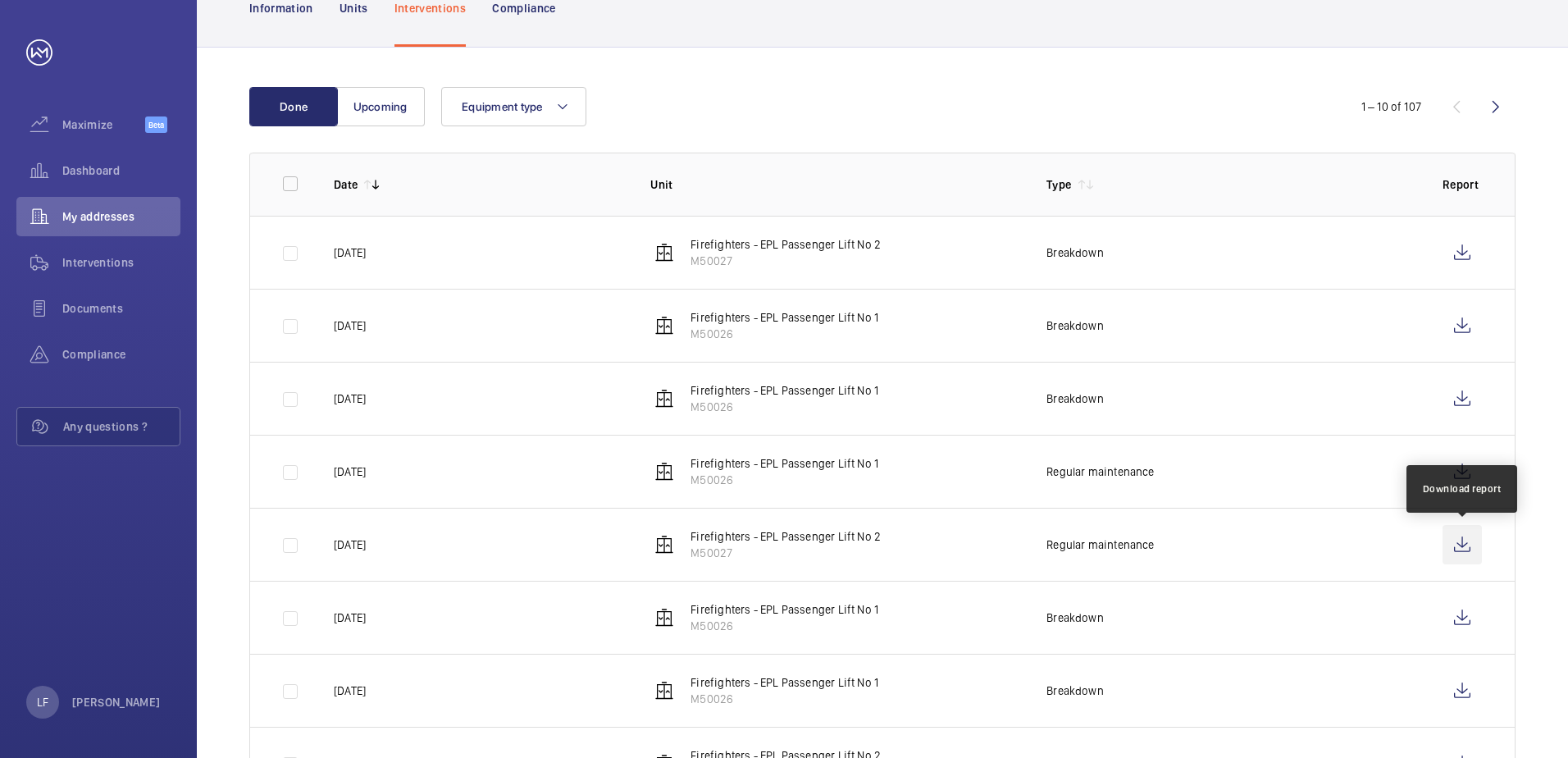
click at [1458, 545] on wm-front-icon-button at bounding box center [1462, 544] width 39 height 39
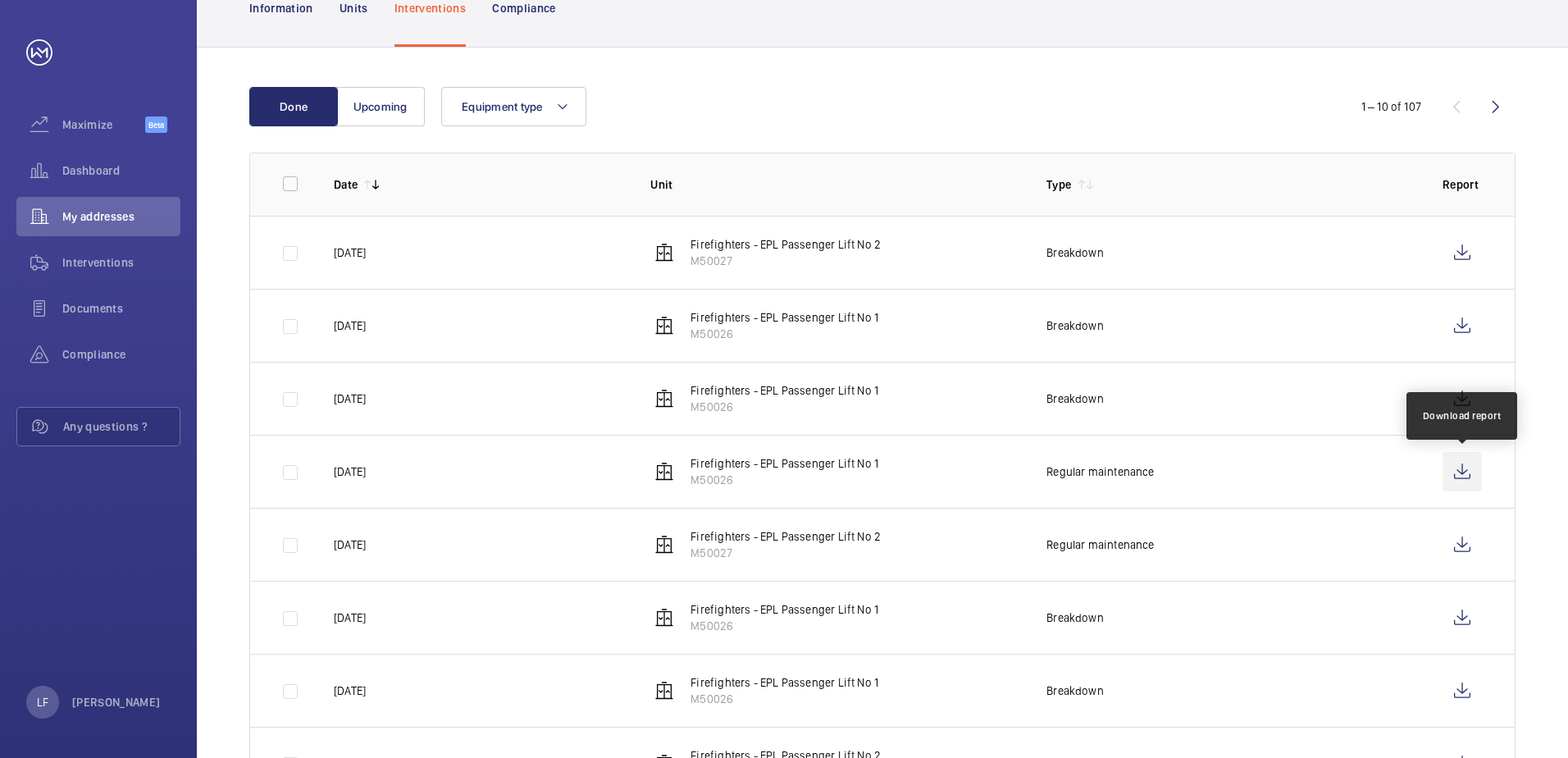
click at [1458, 475] on wm-front-icon-button at bounding box center [1462, 471] width 39 height 39
